Goal: Task Accomplishment & Management: Use online tool/utility

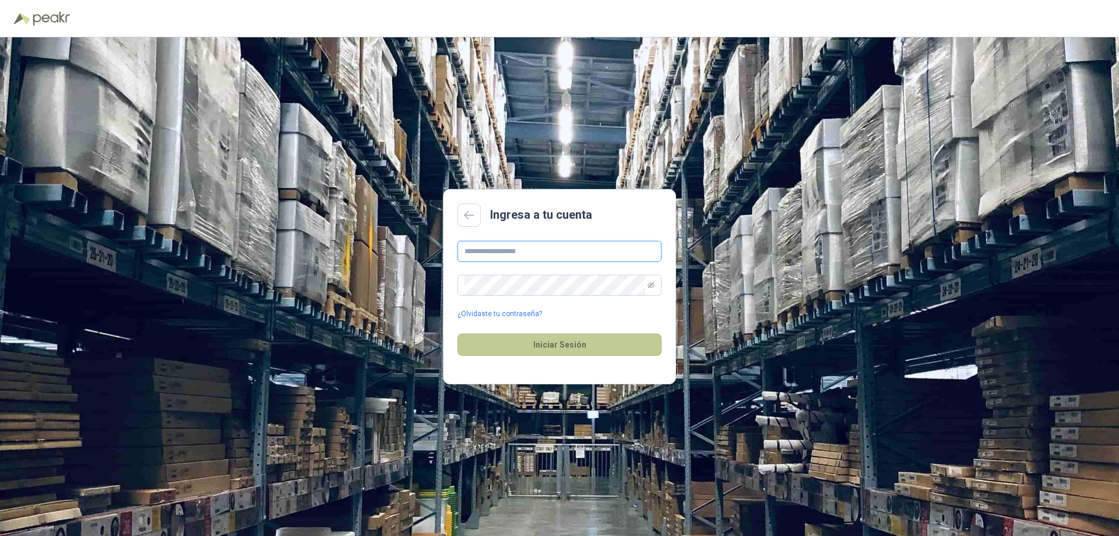
type input "**********"
click at [596, 347] on button "Iniciar Sesión" at bounding box center [560, 344] width 204 height 22
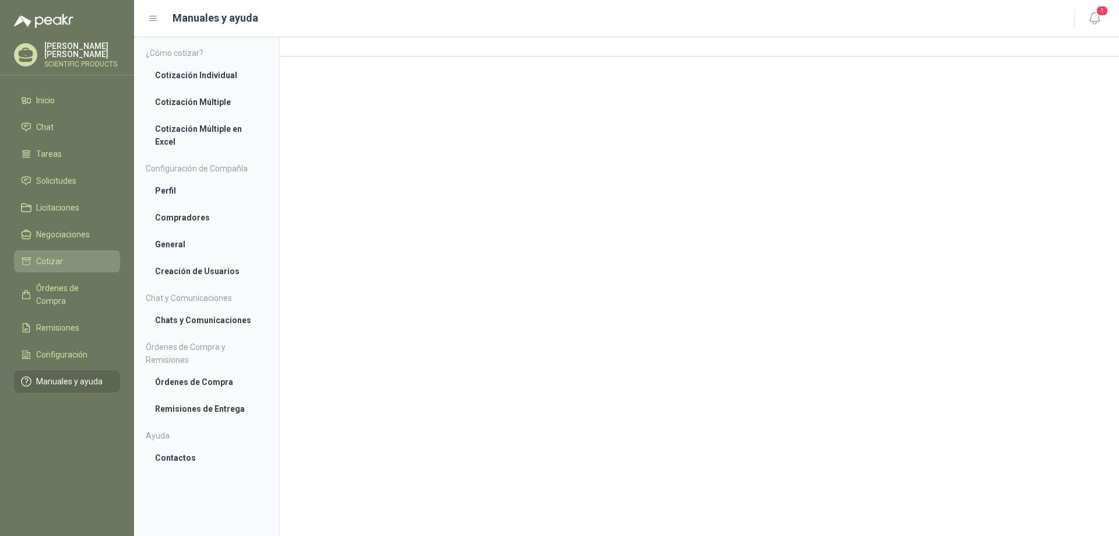
click at [68, 255] on li "Cotizar" at bounding box center [67, 261] width 92 height 13
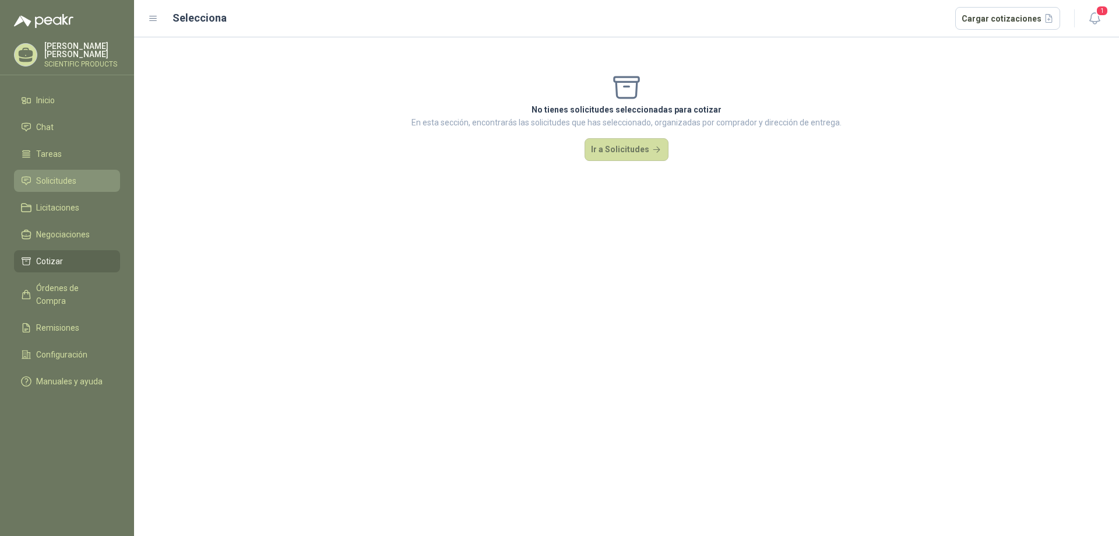
click at [77, 175] on li "Solicitudes" at bounding box center [67, 180] width 92 height 13
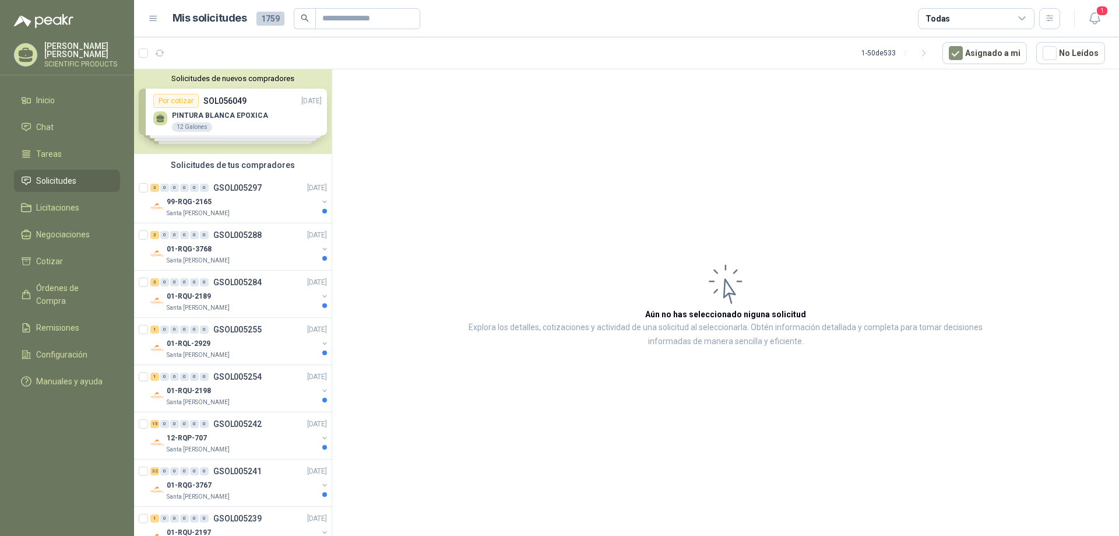
click at [251, 115] on div "Solicitudes de nuevos compradores Por cotizar SOL056049 [DATE] PINTURA BLANCA E…" at bounding box center [233, 111] width 198 height 85
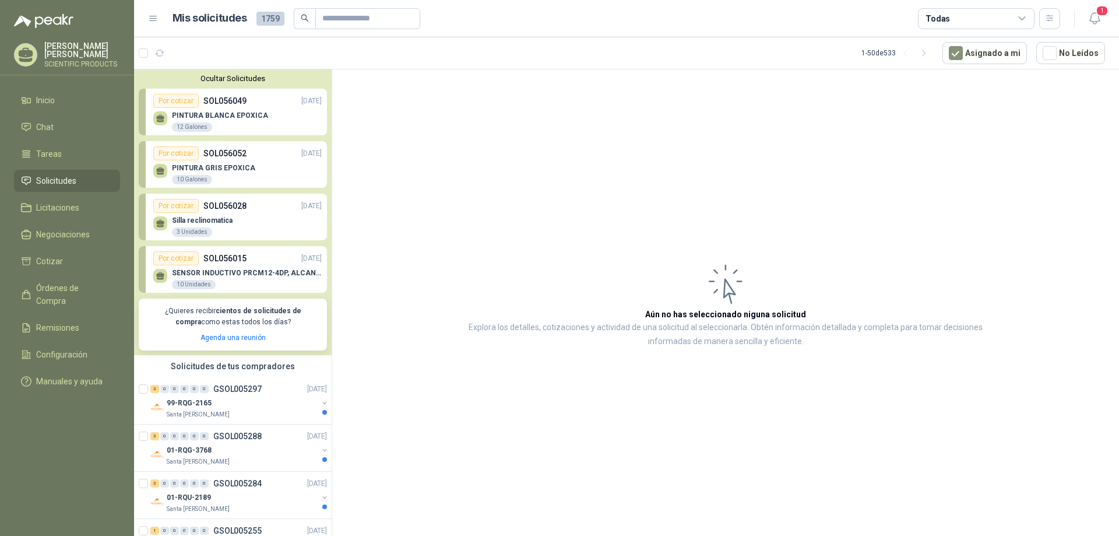
click at [285, 121] on div "PINTURA BLANCA EPOXICA 12 Galones" at bounding box center [237, 120] width 168 height 24
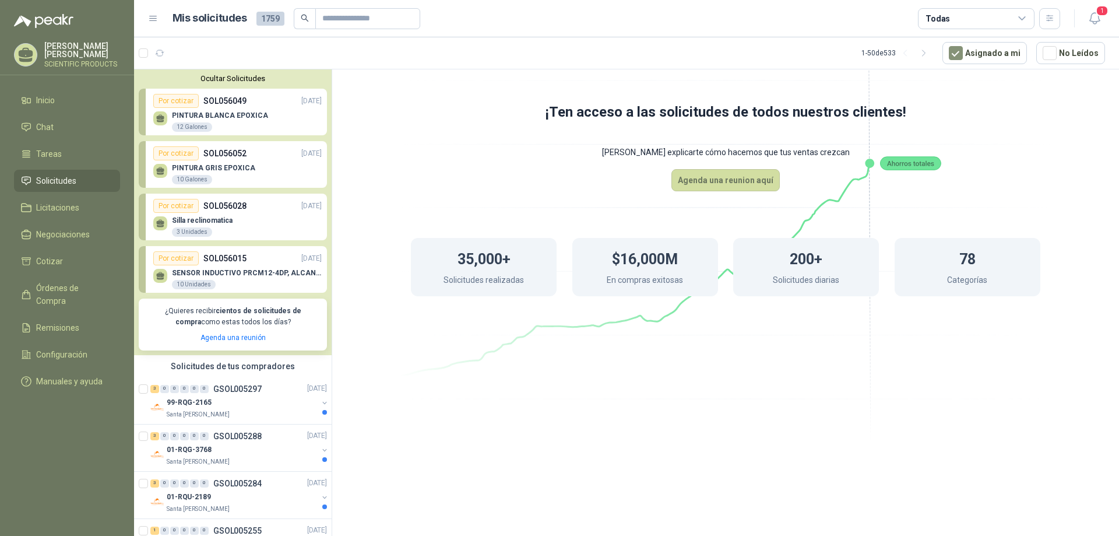
click at [271, 173] on div "PINTURA GRIS EPOXICA 10 Galones" at bounding box center [237, 172] width 168 height 24
click at [257, 106] on div "Por cotizar SOL056049 [DATE]" at bounding box center [237, 101] width 168 height 14
click at [262, 164] on div "PINTURA GRIS EPOXICA 10 Galones" at bounding box center [237, 172] width 168 height 24
click at [250, 389] on p "GSOL005297" at bounding box center [237, 389] width 48 height 8
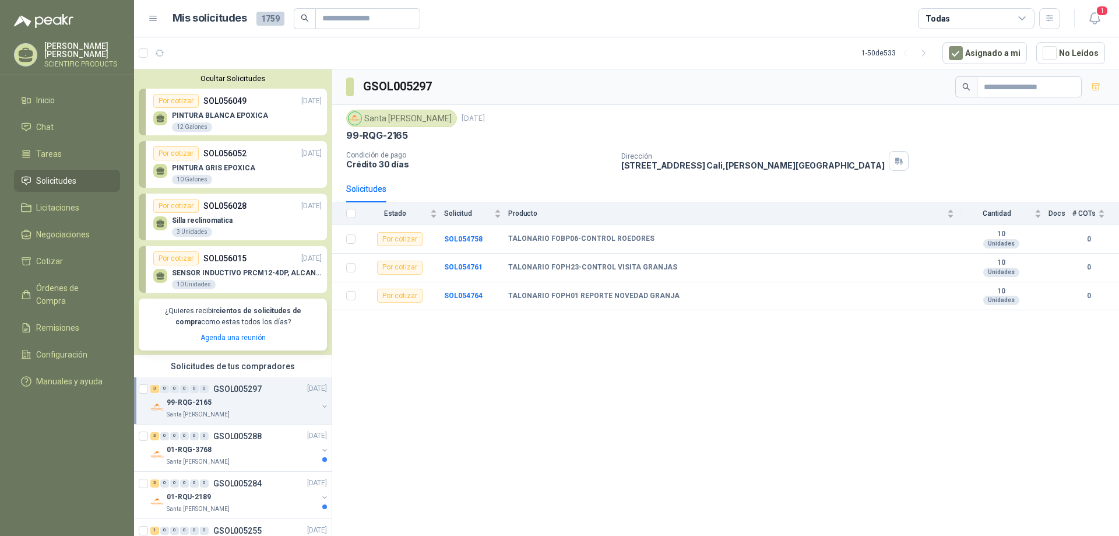
click at [232, 78] on button "Ocultar Solicitudes" at bounding box center [233, 78] width 188 height 9
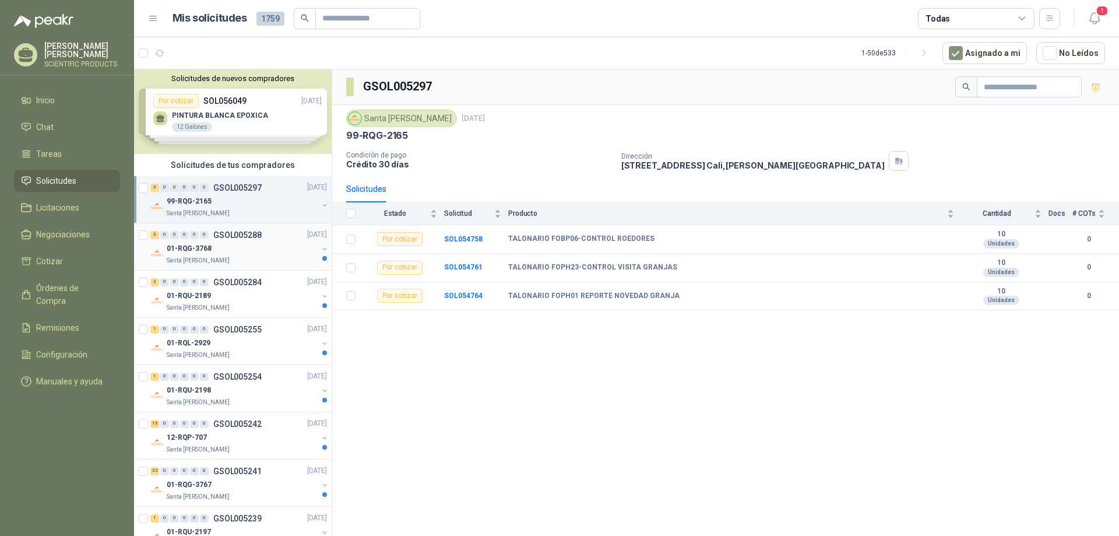
click at [232, 252] on div "01-RQG-3768" at bounding box center [242, 249] width 151 height 14
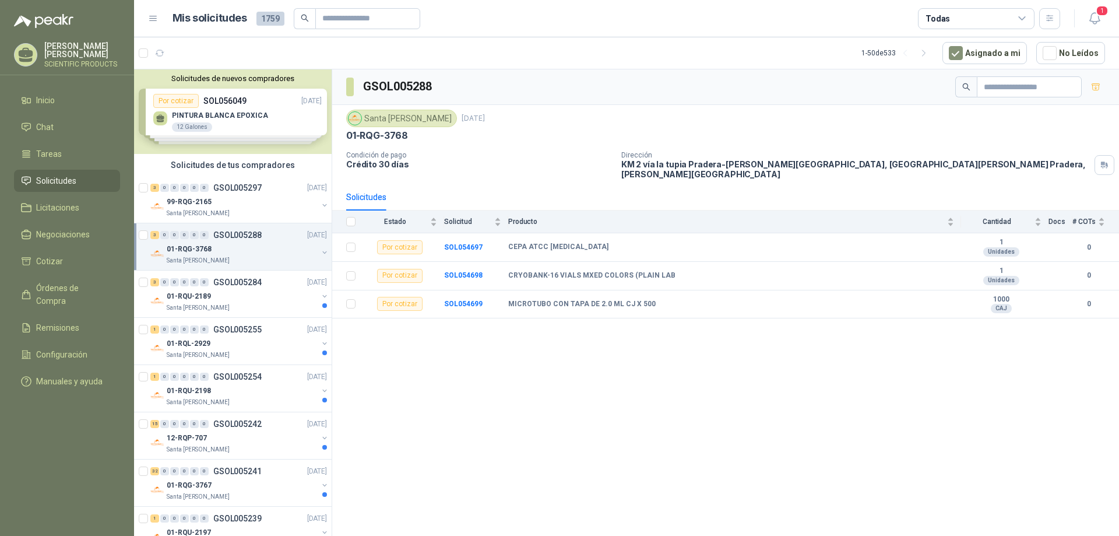
click at [320, 251] on button "button" at bounding box center [324, 252] width 9 height 9
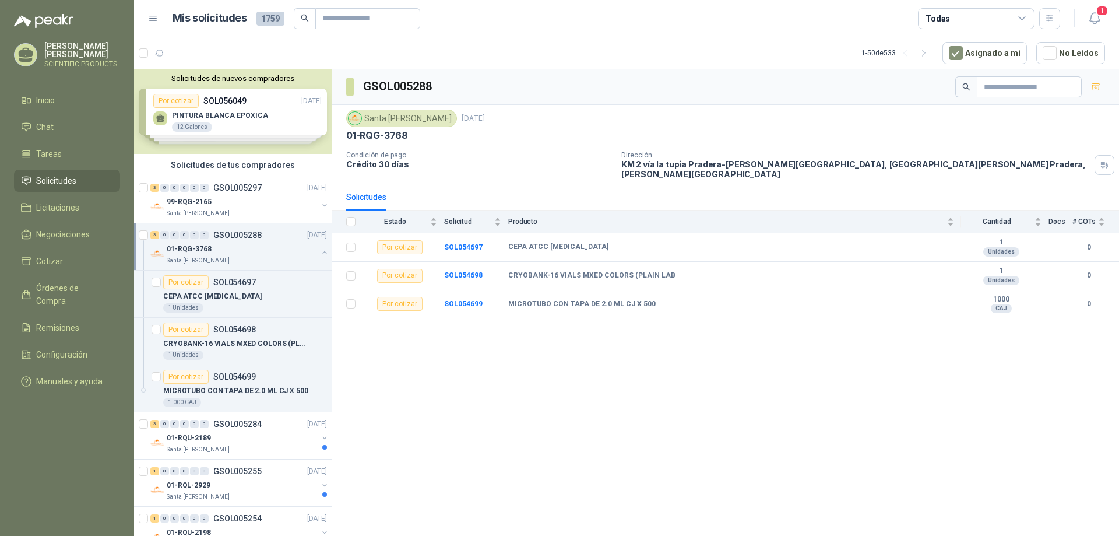
click at [271, 247] on div "01-RQG-3768" at bounding box center [242, 249] width 151 height 14
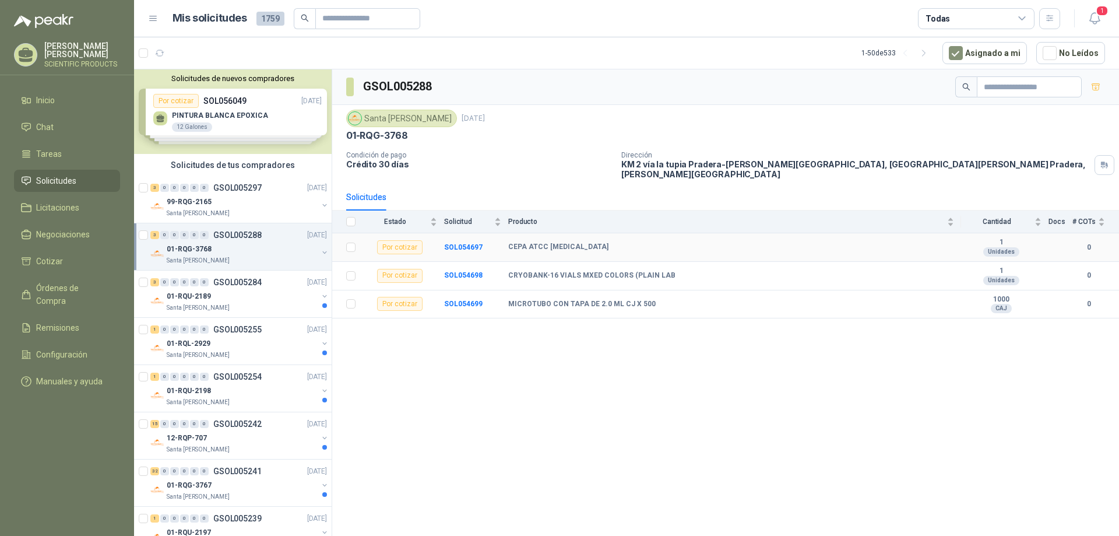
click at [470, 244] on td "SOL054697" at bounding box center [476, 247] width 64 height 29
click at [470, 243] on b "SOL054697" at bounding box center [463, 247] width 38 height 8
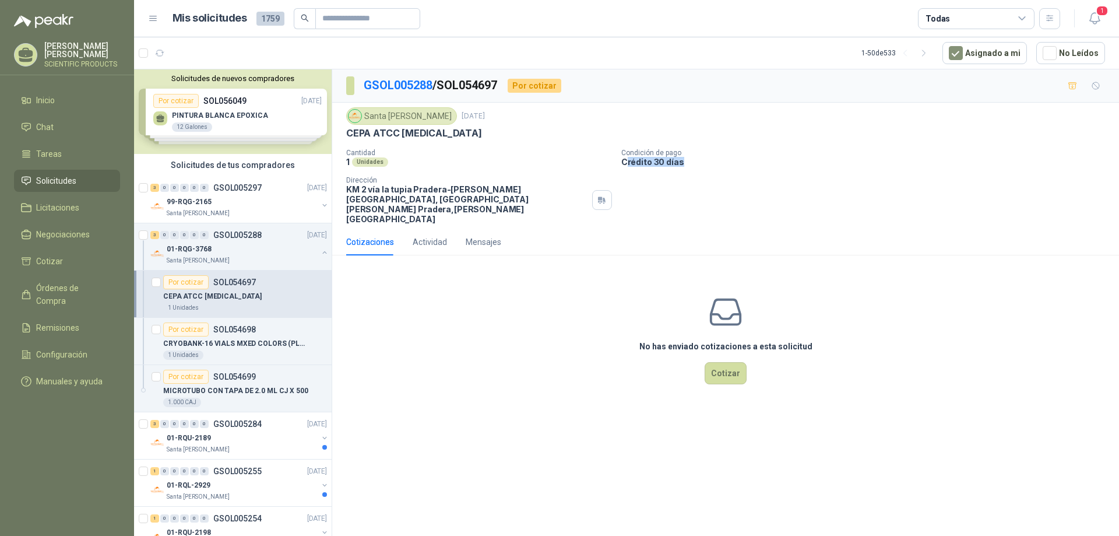
drag, startPoint x: 628, startPoint y: 163, endPoint x: 700, endPoint y: 163, distance: 71.7
click at [700, 163] on p "Crédito 30 días" at bounding box center [867, 162] width 493 height 10
click at [723, 243] on div "Cotizaciones Actividad Mensajes No has enviado cotizaciones a esta solicitud Co…" at bounding box center [725, 321] width 787 height 185
